Goal: Find specific page/section: Find specific page/section

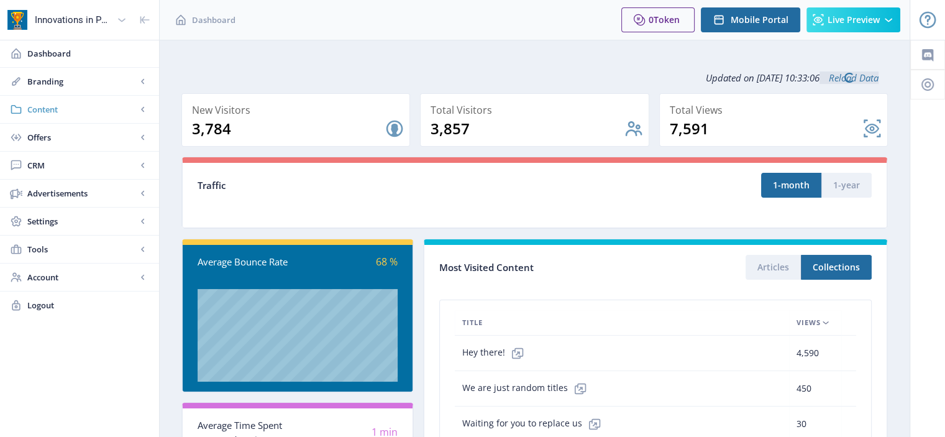
click at [58, 106] on span "Content" at bounding box center [81, 109] width 109 height 12
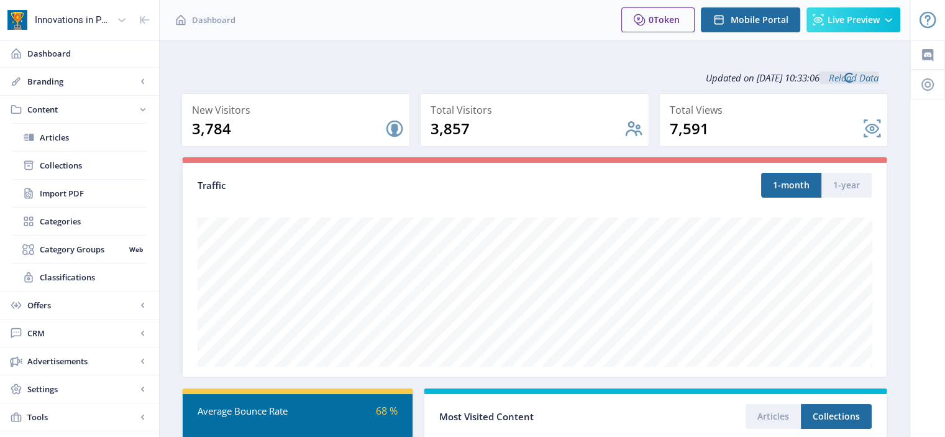
click at [58, 106] on span "Content" at bounding box center [81, 109] width 109 height 12
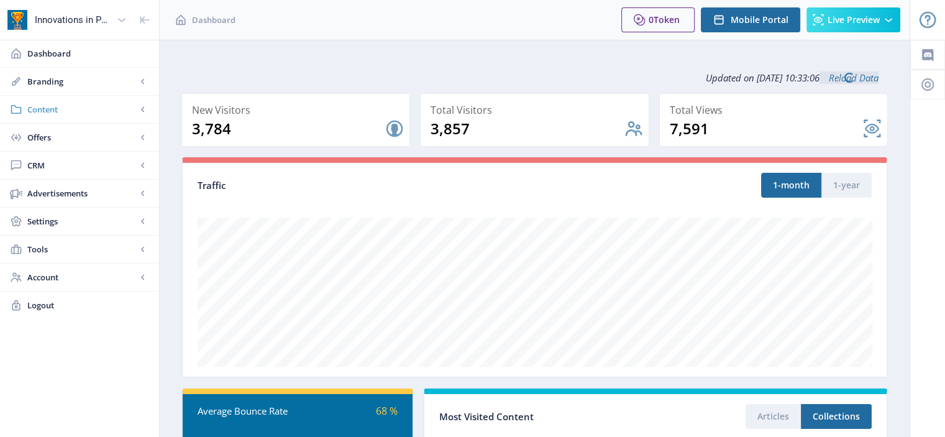
click at [78, 109] on span "Content" at bounding box center [81, 109] width 109 height 12
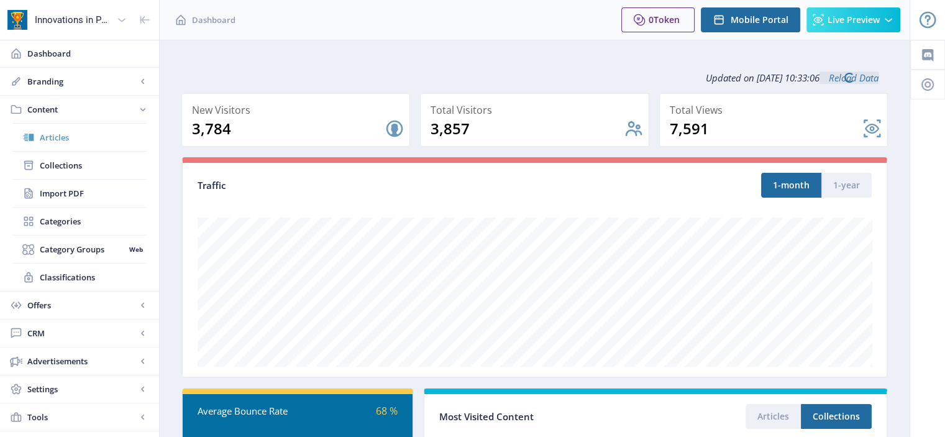
click at [88, 140] on span "Articles" at bounding box center [93, 137] width 107 height 12
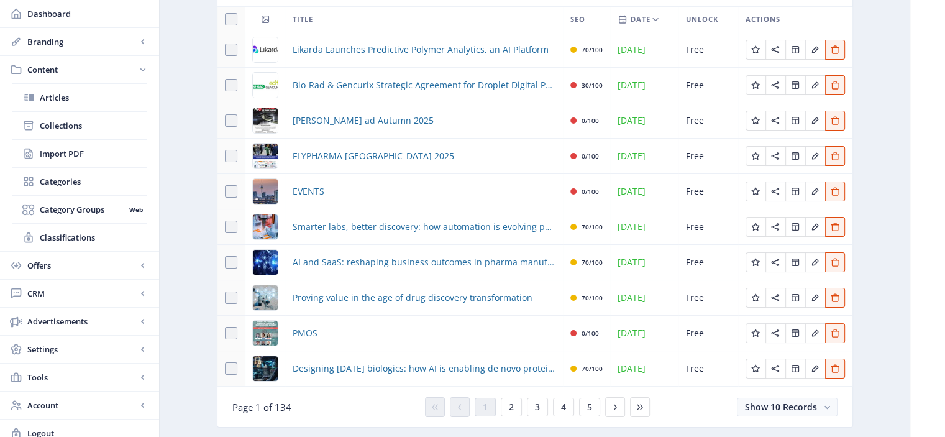
scroll to position [102, 0]
click at [513, 411] on button "2" at bounding box center [511, 406] width 21 height 19
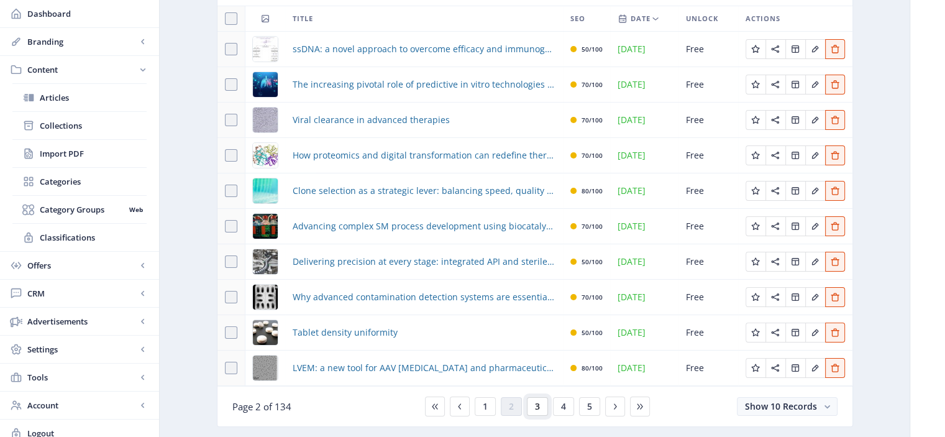
click at [540, 404] on button "3" at bounding box center [537, 406] width 21 height 19
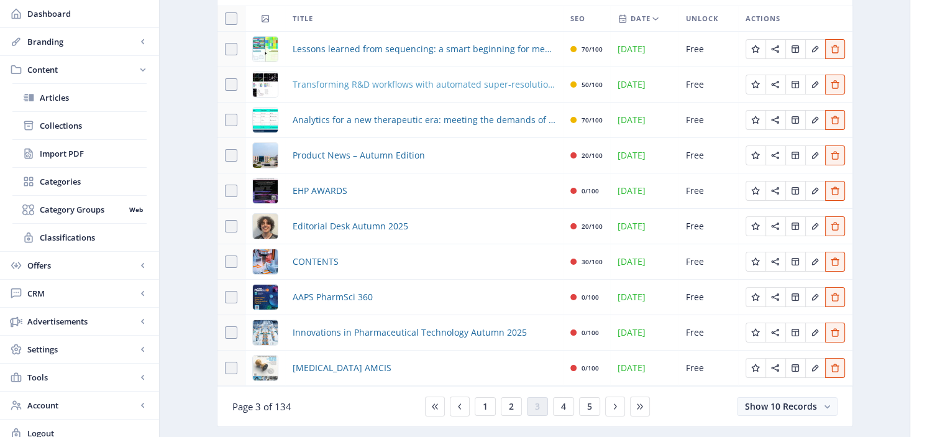
click at [461, 85] on span "Transforming R&D workflows with automated super-resolution microscopy" at bounding box center [423, 84] width 263 height 15
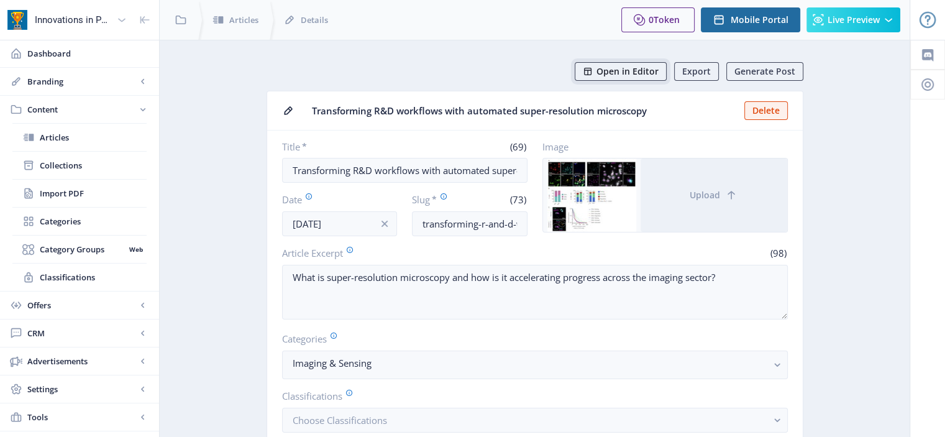
click at [638, 71] on span "Open in Editor" at bounding box center [627, 71] width 62 height 10
